Goal: Task Accomplishment & Management: Manage account settings

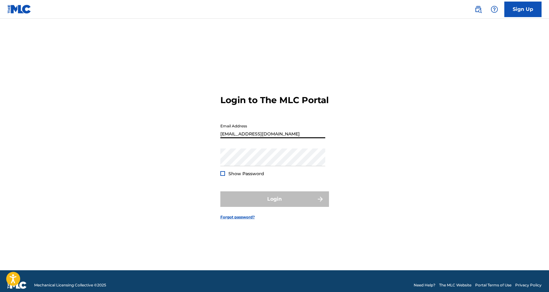
type input "[EMAIL_ADDRESS][DOMAIN_NAME]"
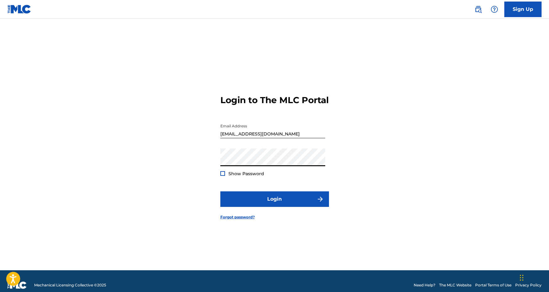
click at [274, 204] on button "Login" at bounding box center [274, 199] width 109 height 16
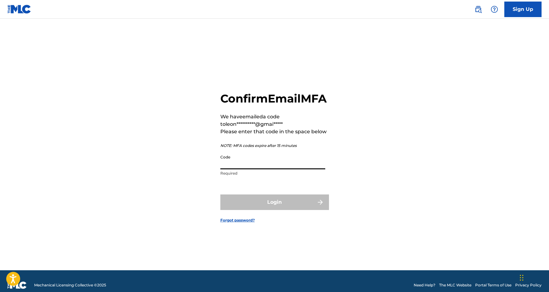
paste input "859714"
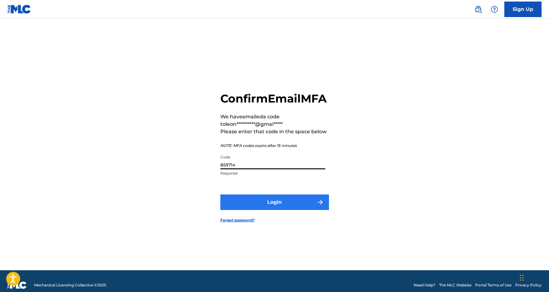
type input "859714"
click at [278, 205] on button "Login" at bounding box center [274, 202] width 109 height 16
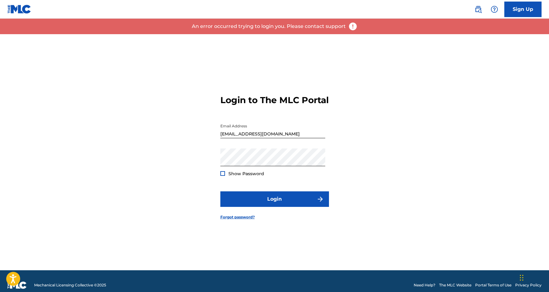
click at [325, 192] on form "Login to The MLC Portal Email Address [EMAIL_ADDRESS][DOMAIN_NAME] Password Sho…" at bounding box center [274, 152] width 109 height 236
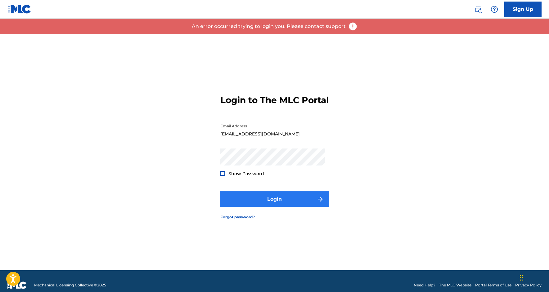
click at [302, 204] on button "Login" at bounding box center [274, 199] width 109 height 16
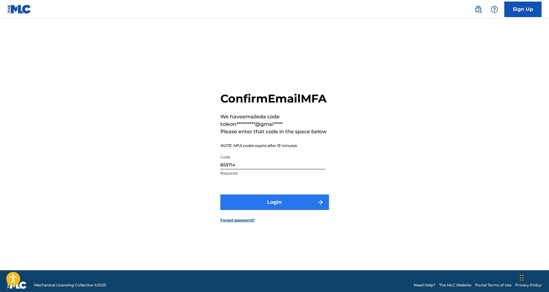
click at [291, 210] on button "Login" at bounding box center [274, 202] width 109 height 16
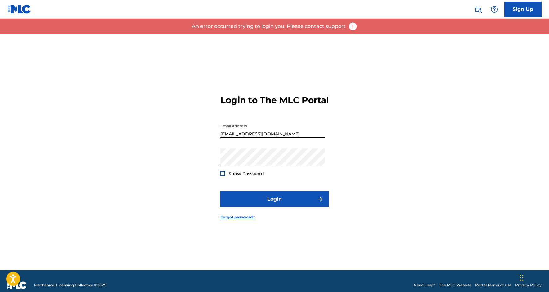
click at [341, 180] on div "Login to The MLC Portal Email Address [EMAIL_ADDRESS][DOMAIN_NAME] Password Sho…" at bounding box center [274, 152] width 435 height 236
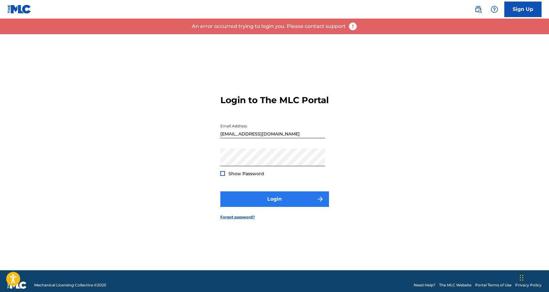
click at [282, 207] on button "Login" at bounding box center [274, 199] width 109 height 16
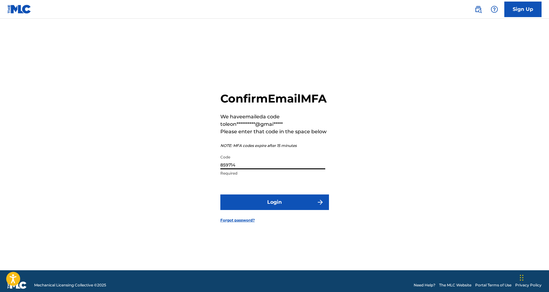
drag, startPoint x: 249, startPoint y: 169, endPoint x: 214, endPoint y: 169, distance: 35.7
click at [214, 169] on div "**********" at bounding box center [274, 152] width 435 height 236
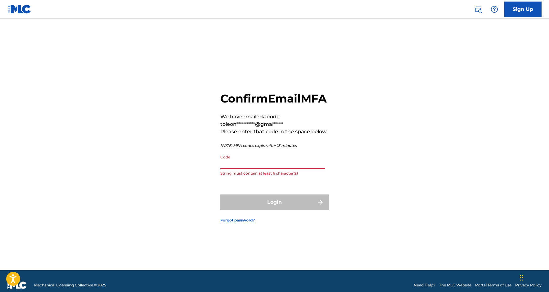
paste input "504386"
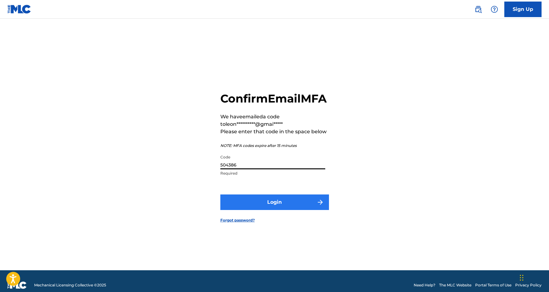
type input "504386"
click at [268, 210] on button "Login" at bounding box center [274, 202] width 109 height 16
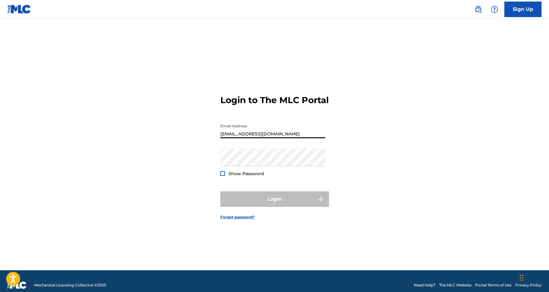
type input "[EMAIL_ADDRESS][DOMAIN_NAME]"
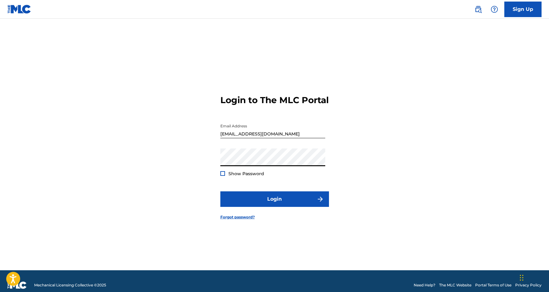
click at [274, 204] on button "Login" at bounding box center [274, 199] width 109 height 16
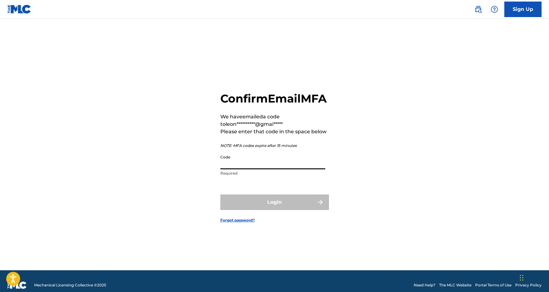
paste input "813704"
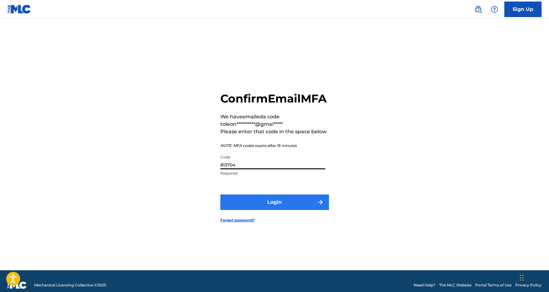
type input "813704"
click at [272, 210] on button "Login" at bounding box center [274, 202] width 109 height 16
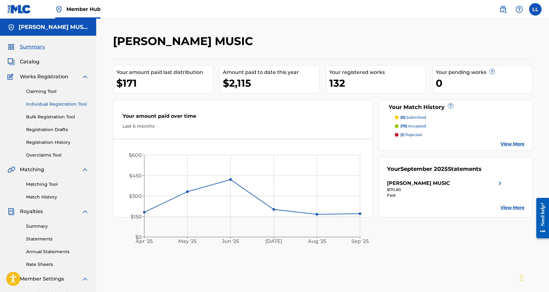
click at [55, 107] on link "Individual Registration Tool" at bounding box center [57, 104] width 63 height 7
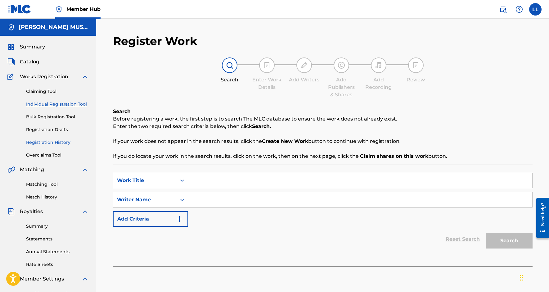
click at [57, 145] on link "Registration History" at bounding box center [57, 142] width 63 height 7
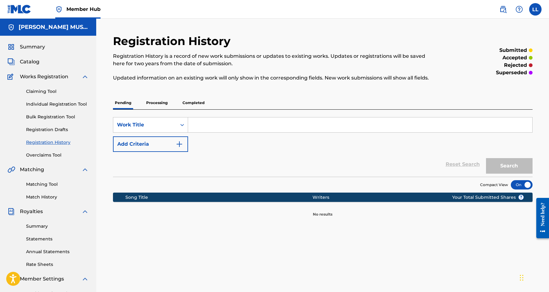
click at [160, 101] on p "Processing" at bounding box center [156, 102] width 25 height 13
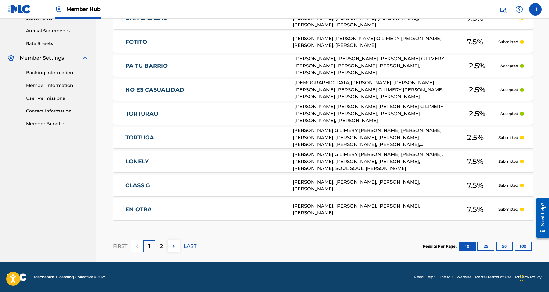
scroll to position [221, 0]
click at [489, 246] on button "25" at bounding box center [485, 245] width 17 height 9
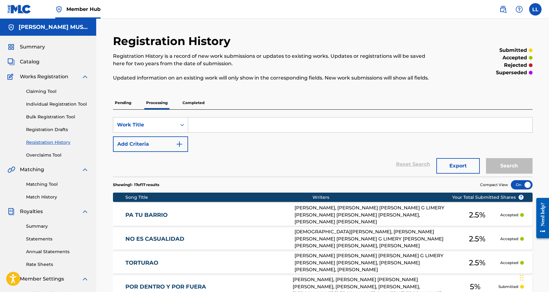
scroll to position [0, 0]
click at [34, 62] on span "Catalog" at bounding box center [30, 61] width 20 height 7
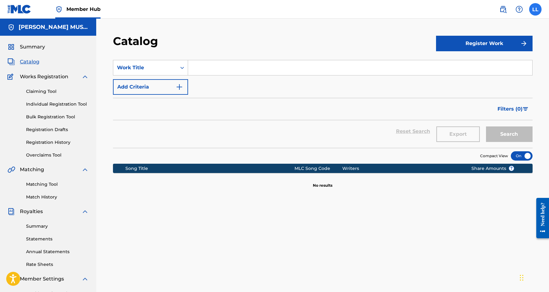
click at [534, 6] on label at bounding box center [535, 9] width 12 height 12
click at [535, 9] on input "LL Leonardo Lopez Santiago leonardols9651@gmail.com Notification Preferences Pr…" at bounding box center [535, 9] width 0 height 0
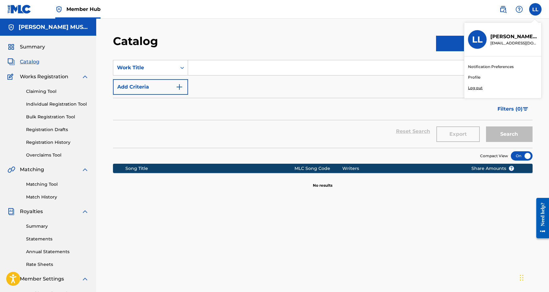
click at [478, 89] on p "Log out" at bounding box center [475, 88] width 15 height 6
click at [535, 9] on input "LL Leonardo Lopez Santiago leonardols9651@gmail.com Notification Preferences Pr…" at bounding box center [535, 9] width 0 height 0
